Goal: Task Accomplishment & Management: Use online tool/utility

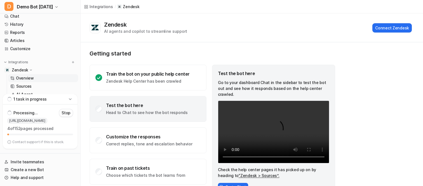
scroll to position [18, 0]
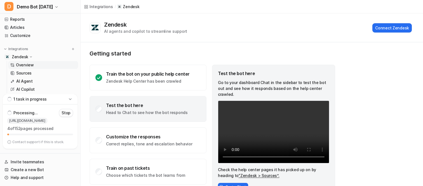
click at [29, 64] on p "Overview" at bounding box center [25, 65] width 18 height 6
click at [20, 22] on link "Chat" at bounding box center [40, 21] width 76 height 8
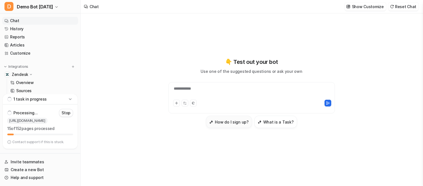
click at [236, 126] on button "How do I sign up?" at bounding box center [229, 121] width 46 height 12
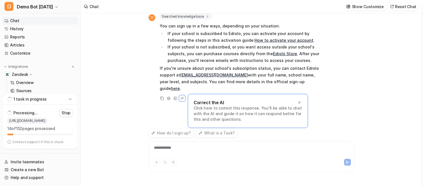
scroll to position [17, 0]
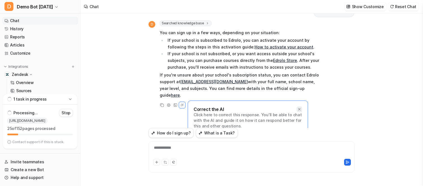
click at [297, 107] on icon at bounding box center [299, 109] width 4 height 4
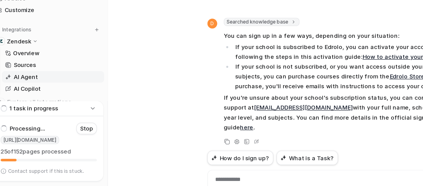
scroll to position [0, 0]
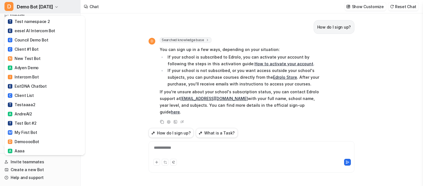
click at [26, 6] on span "Demo Bot [DATE]" at bounding box center [35, 7] width 36 height 8
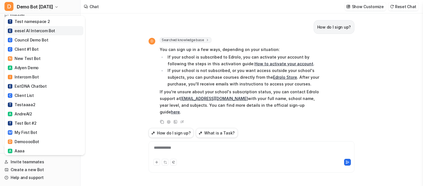
click at [34, 31] on div "E eesel AI Intercom Bot" at bounding box center [31, 31] width 47 height 6
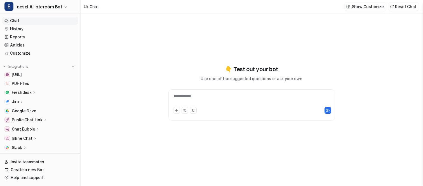
type textarea "**********"
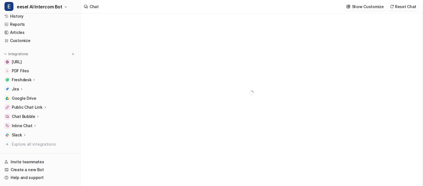
click at [28, 81] on p "Freshdesk" at bounding box center [22, 80] width 20 height 6
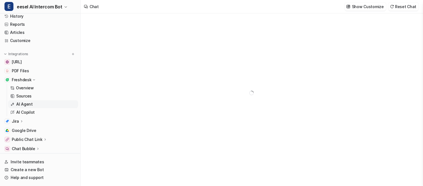
click at [21, 102] on p "AI Agent" at bounding box center [24, 104] width 16 height 6
click at [20, 104] on p "AI Agent" at bounding box center [24, 104] width 16 height 6
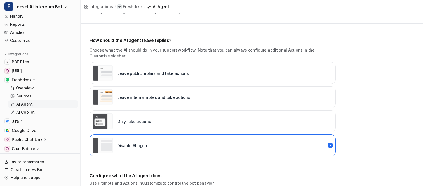
scroll to position [25, 0]
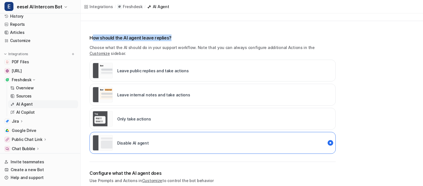
drag, startPoint x: 93, startPoint y: 37, endPoint x: 172, endPoint y: 37, distance: 79.4
click at [172, 37] on p "How should the AI agent leave replies?" at bounding box center [212, 37] width 246 height 7
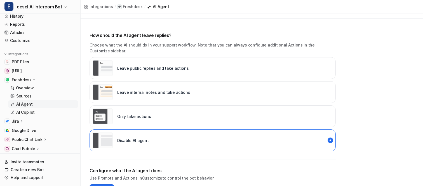
scroll to position [18, 0]
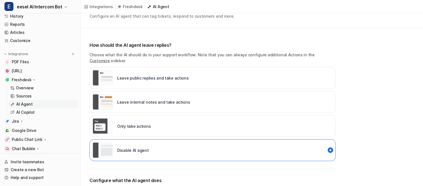
click at [34, 78] on icon at bounding box center [34, 80] width 4 height 4
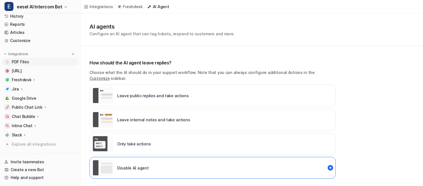
scroll to position [0, 0]
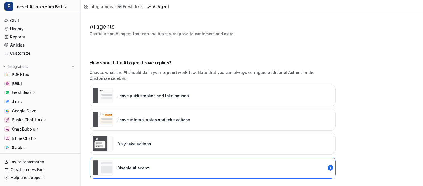
click at [31, 122] on p "Public Chat Link" at bounding box center [27, 120] width 31 height 6
click at [28, 128] on p "Overview" at bounding box center [25, 128] width 18 height 6
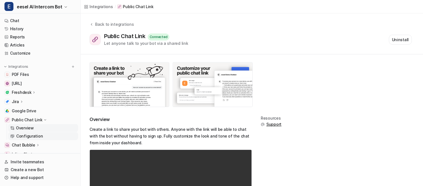
click at [33, 134] on p "Configuration" at bounding box center [29, 136] width 27 height 6
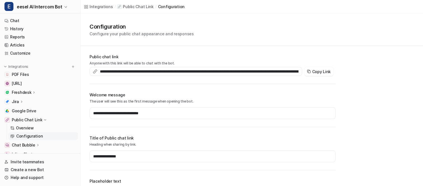
click at [43, 119] on icon at bounding box center [45, 120] width 4 height 4
click at [23, 92] on p "Freshdesk" at bounding box center [22, 92] width 20 height 6
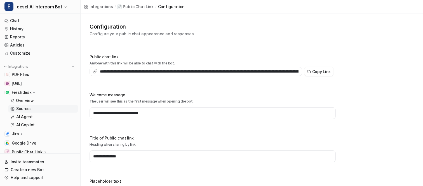
click at [32, 105] on link "Sources" at bounding box center [43, 109] width 70 height 8
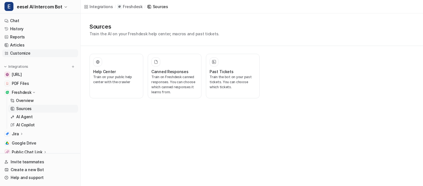
click at [19, 54] on link "Customize" at bounding box center [40, 53] width 76 height 8
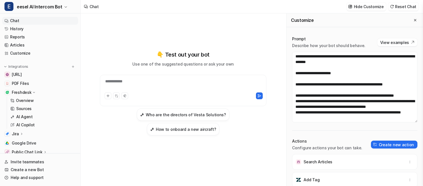
scroll to position [18, 0]
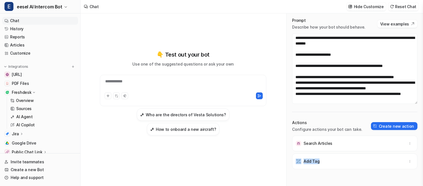
drag, startPoint x: 301, startPoint y: 162, endPoint x: 328, endPoint y: 161, distance: 27.1
click at [328, 162] on div "Add Tag" at bounding box center [354, 161] width 120 height 16
click at [328, 161] on div "Add Tag" at bounding box center [354, 161] width 120 height 16
click at [383, 125] on button "Create new action" at bounding box center [394, 126] width 46 height 8
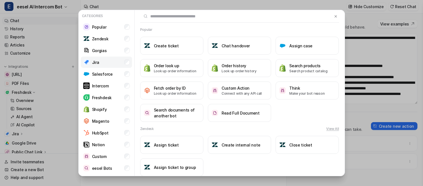
click at [105, 63] on li "Jira" at bounding box center [106, 61] width 51 height 11
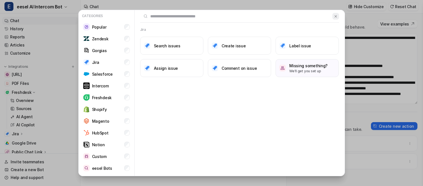
click at [335, 18] on img at bounding box center [335, 16] width 4 height 4
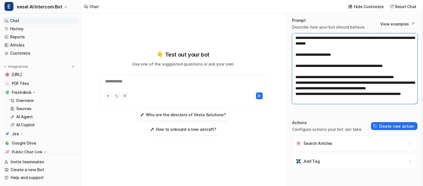
click at [319, 70] on textarea "**********" at bounding box center [354, 68] width 125 height 70
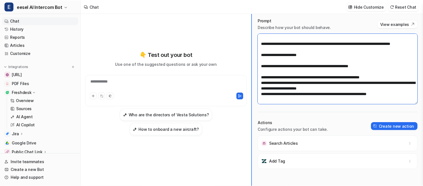
scroll to position [17, 0]
click at [157, 72] on div "**********" at bounding box center [251, 99] width 342 height 172
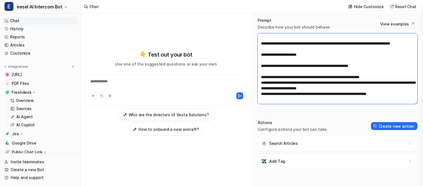
click at [276, 57] on textarea "**********" at bounding box center [337, 68] width 160 height 70
drag, startPoint x: 260, startPoint y: 34, endPoint x: 281, endPoint y: 136, distance: 103.7
click at [281, 136] on div "**********" at bounding box center [337, 99] width 171 height 174
click at [273, 58] on textarea "**********" at bounding box center [337, 68] width 160 height 70
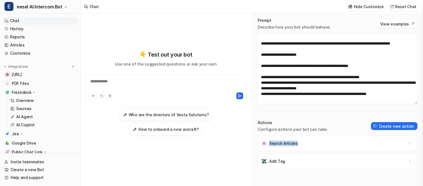
drag, startPoint x: 269, startPoint y: 142, endPoint x: 305, endPoint y: 142, distance: 35.5
click at [305, 142] on div "Search Articles" at bounding box center [337, 143] width 155 height 16
drag, startPoint x: 268, startPoint y: 160, endPoint x: 299, endPoint y: 161, distance: 30.2
click at [299, 161] on div "Add Tag" at bounding box center [337, 161] width 155 height 16
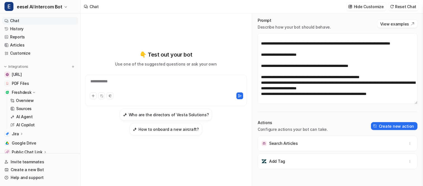
scroll to position [13, 0]
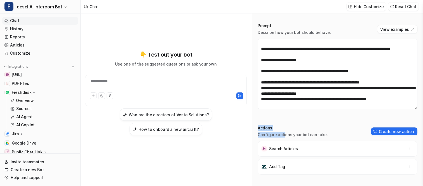
drag, startPoint x: 257, startPoint y: 128, endPoint x: 283, endPoint y: 137, distance: 27.6
click at [283, 137] on div "Actions Configure actions your bot can take." at bounding box center [292, 131] width 70 height 12
click at [283, 137] on p "Configure actions your bot can take." at bounding box center [292, 135] width 70 height 6
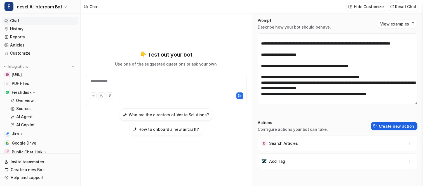
click at [380, 123] on button "Create new action" at bounding box center [394, 126] width 46 height 8
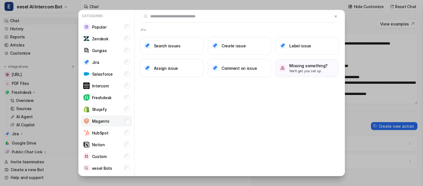
click at [109, 120] on li "Magento" at bounding box center [106, 120] width 51 height 11
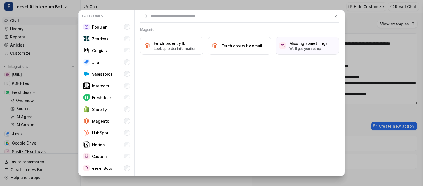
click at [174, 75] on div "Magento Fetch order by ID Look up order information Fetch orders by email Missi…" at bounding box center [239, 93] width 210 height 166
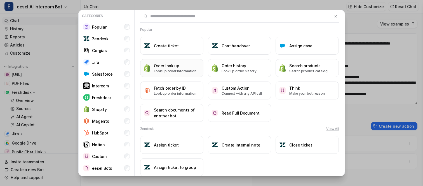
click at [183, 59] on button "Order look up Look up order information" at bounding box center [171, 68] width 63 height 18
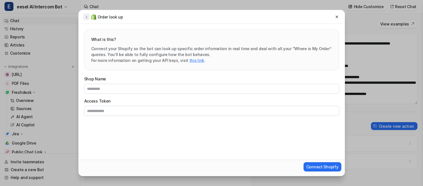
click at [86, 17] on icon at bounding box center [86, 17] width 1 height 2
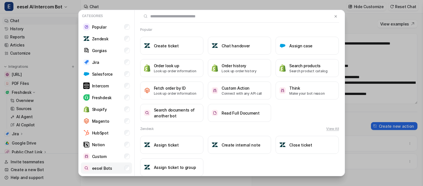
click at [105, 167] on p "eesel Bots" at bounding box center [102, 168] width 20 height 6
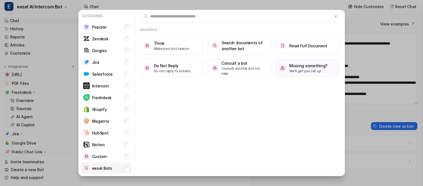
click at [106, 167] on p "eesel Bots" at bounding box center [102, 168] width 20 height 6
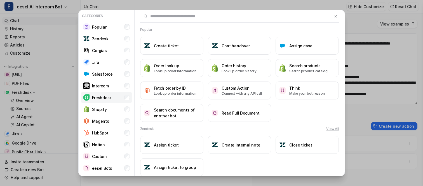
click at [100, 101] on li "Freshdesk" at bounding box center [106, 97] width 51 height 11
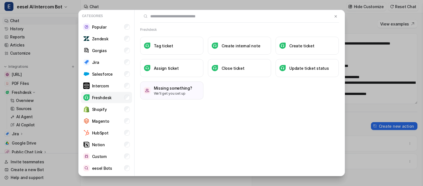
click at [104, 100] on div "Freshdesk" at bounding box center [97, 97] width 29 height 7
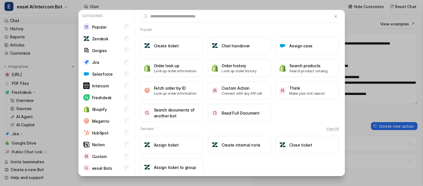
click at [205, 35] on div "Popular Create ticket Chat handover Assign case Order look up Look up order inf…" at bounding box center [239, 74] width 210 height 94
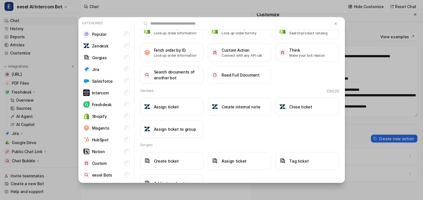
scroll to position [6, 0]
